Goal: Transaction & Acquisition: Purchase product/service

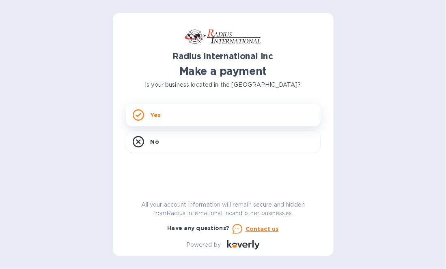
click at [154, 112] on p "Yes" at bounding box center [156, 115] width 10 height 8
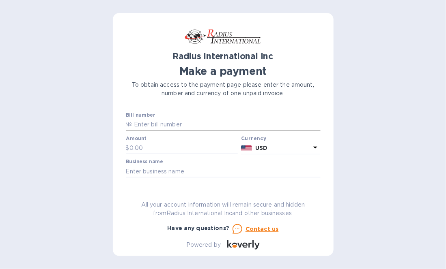
click at [145, 124] on input "text" at bounding box center [226, 125] width 188 height 12
type input "s"
type input "SSI00094724/A"
drag, startPoint x: 146, startPoint y: 141, endPoint x: 153, endPoint y: 142, distance: 7.3
click at [147, 142] on div "Amount $" at bounding box center [182, 145] width 112 height 19
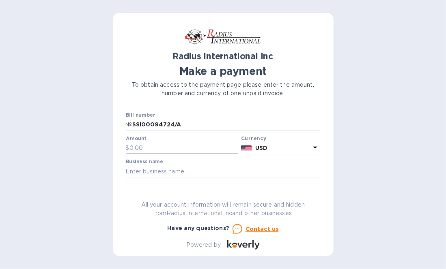
drag, startPoint x: 124, startPoint y: 145, endPoint x: 139, endPoint y: 144, distance: 15.0
click at [125, 145] on div "Radius International Inc Make a payment To obtain access to the payment page pl…" at bounding box center [223, 134] width 221 height 243
drag, startPoint x: 138, startPoint y: 146, endPoint x: 145, endPoint y: 149, distance: 7.1
click at [138, 147] on input "text" at bounding box center [183, 148] width 109 height 12
type input "11,841.90"
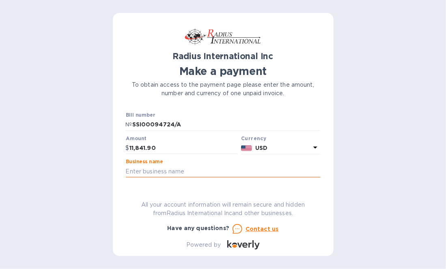
click at [134, 170] on input "text" at bounding box center [223, 172] width 195 height 12
type input "Promation Engineering, Inc"
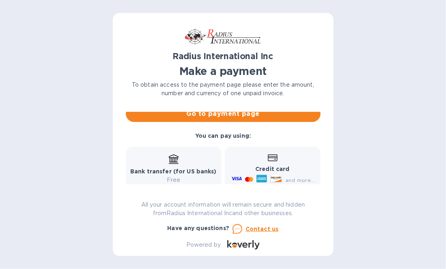
scroll to position [41, 0]
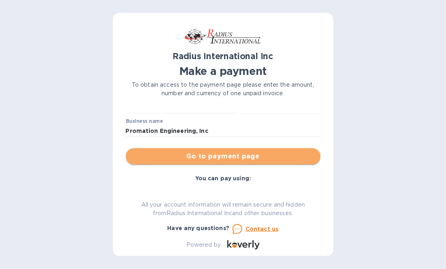
click at [231, 153] on span "Go to payment page" at bounding box center [223, 157] width 182 height 10
